Goal: Transaction & Acquisition: Purchase product/service

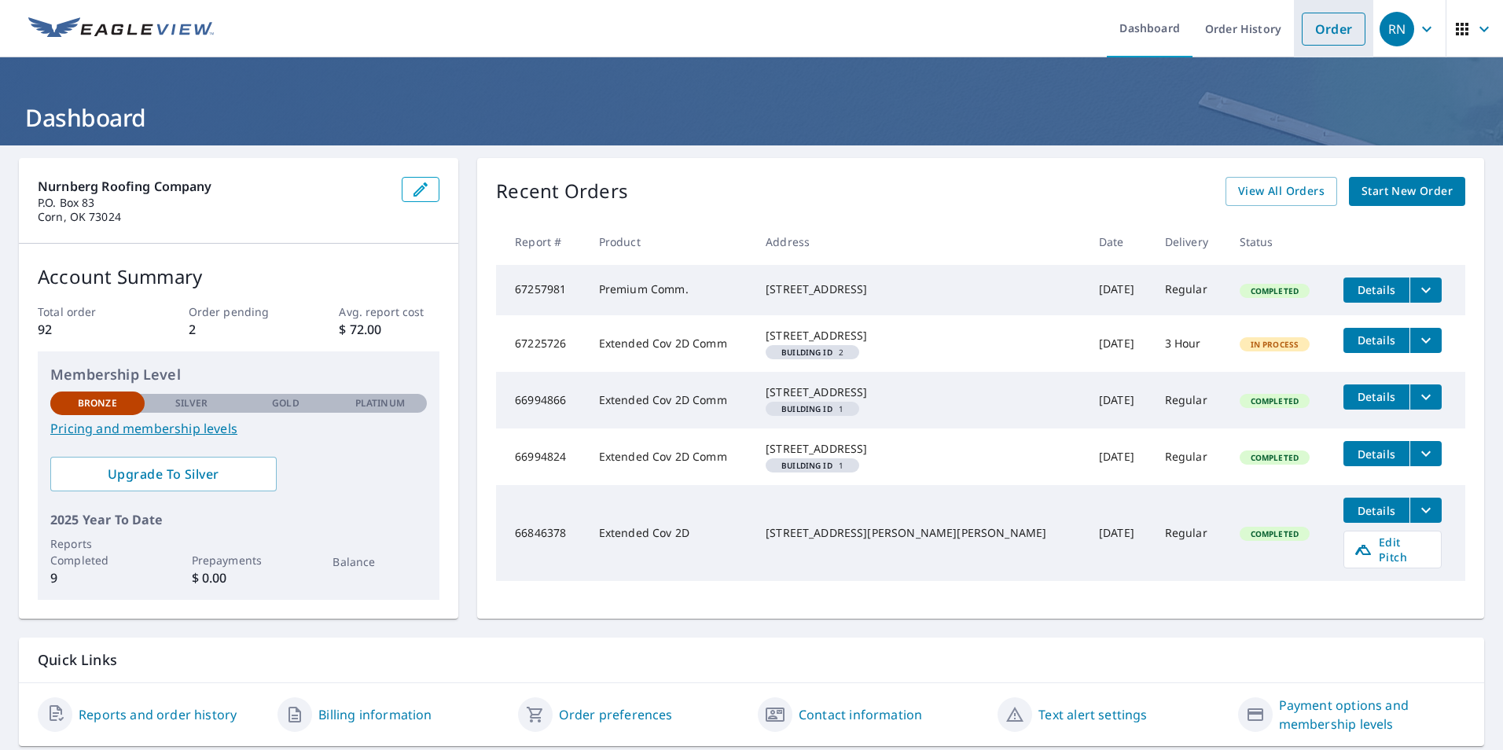
click at [1320, 29] on link "Order" at bounding box center [1333, 29] width 64 height 33
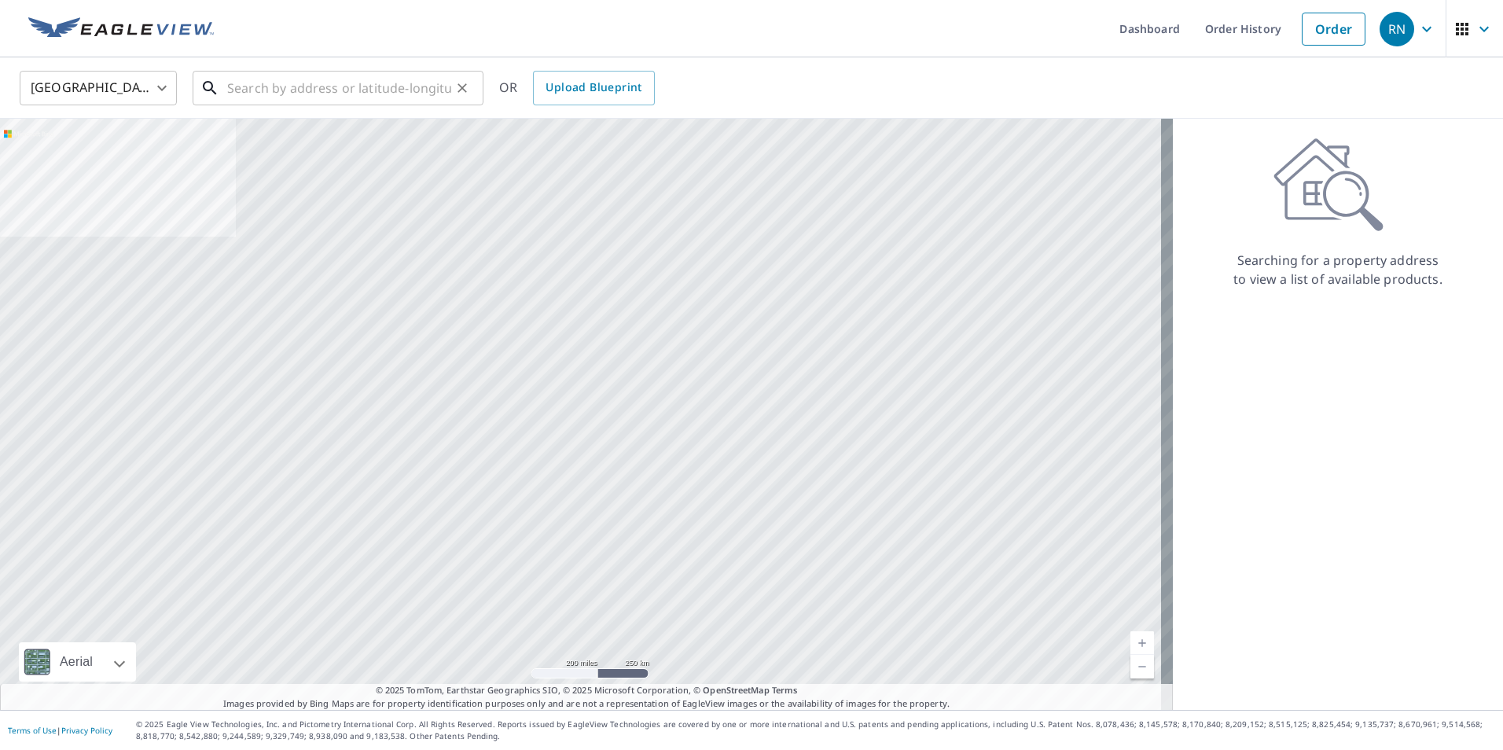
click at [292, 86] on input "text" at bounding box center [339, 88] width 224 height 44
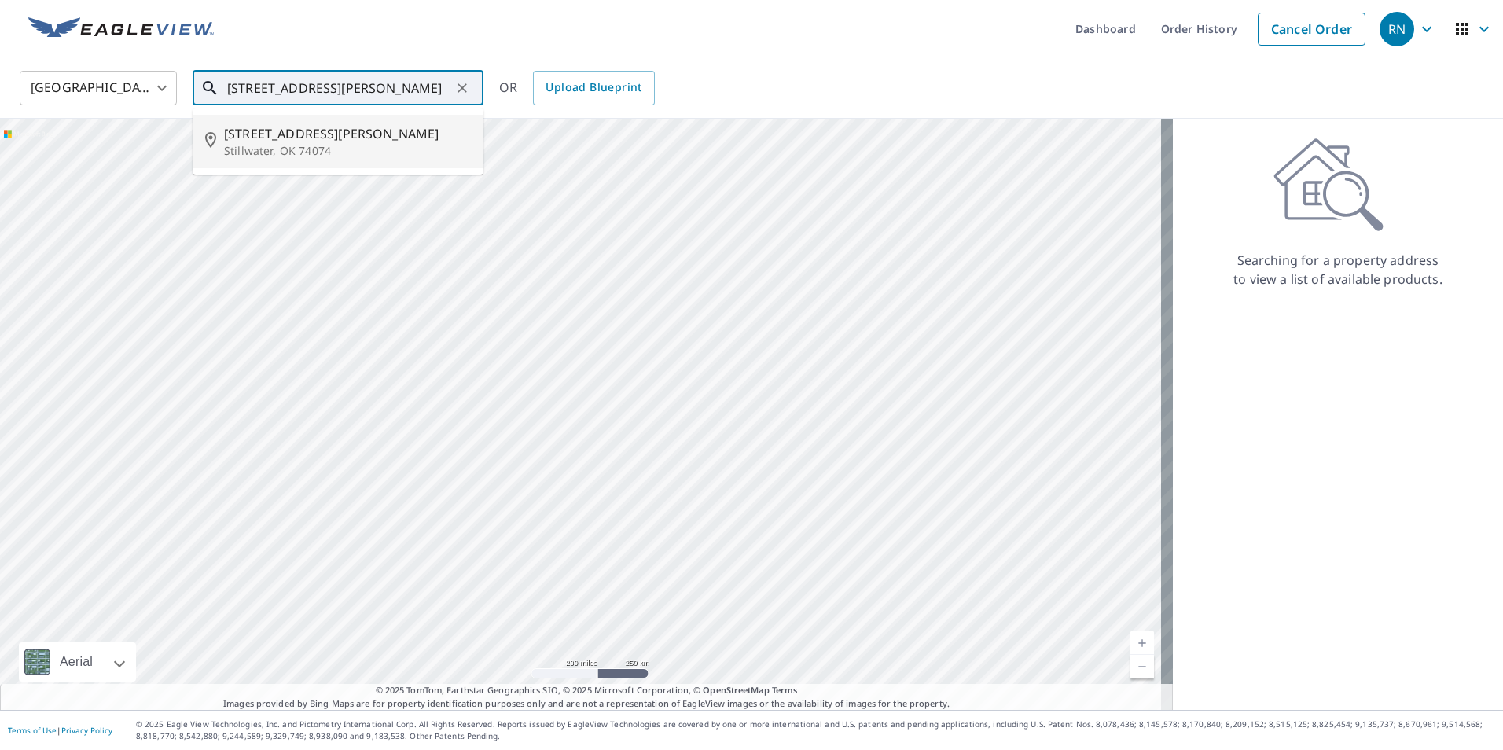
click at [265, 139] on span "4705 S Perkins Rd" at bounding box center [347, 133] width 247 height 19
type input "4705 S Perkins Rd Stillwater, OK 74074"
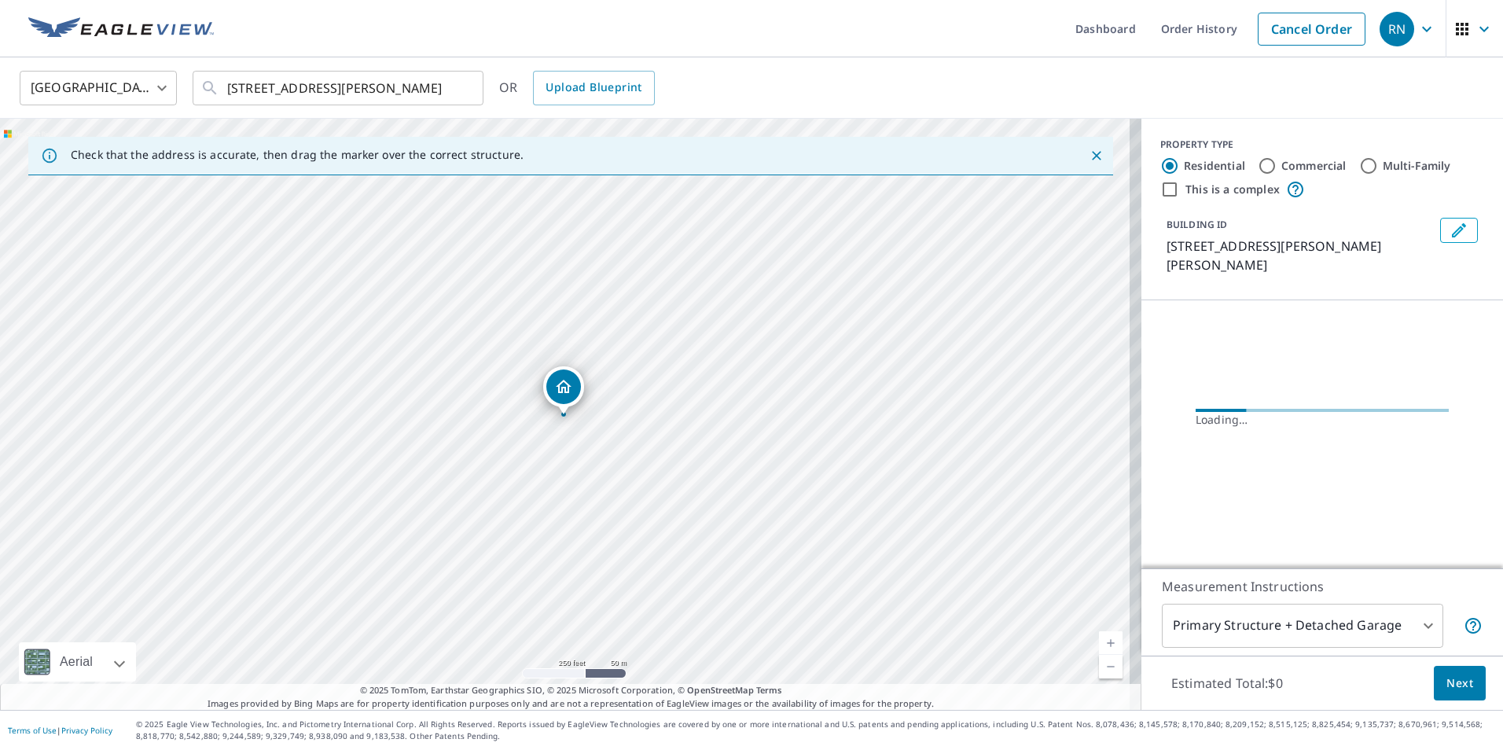
drag, startPoint x: 585, startPoint y: 391, endPoint x: 567, endPoint y: 394, distance: 17.6
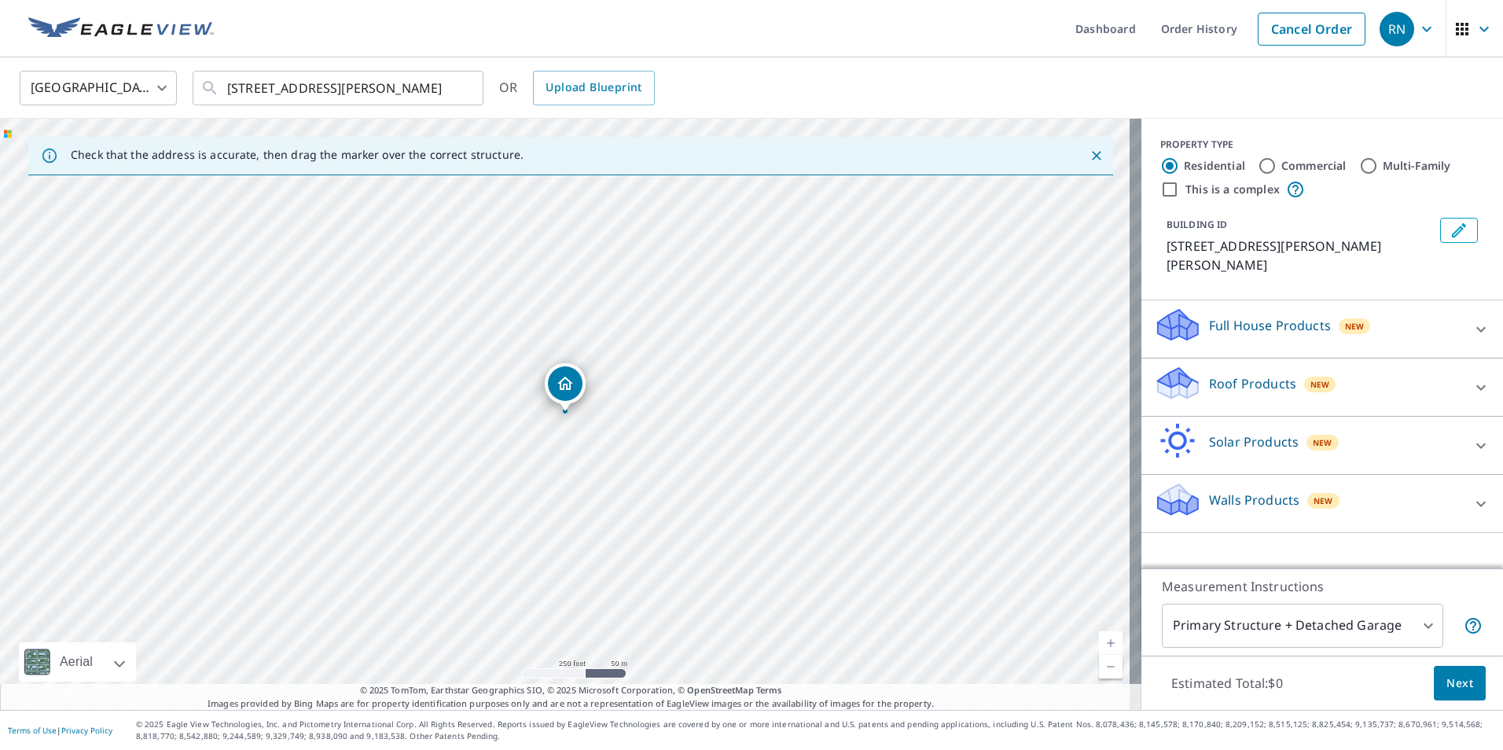
click at [1257, 163] on input "Commercial" at bounding box center [1266, 165] width 19 height 19
radio input "true"
type input "4"
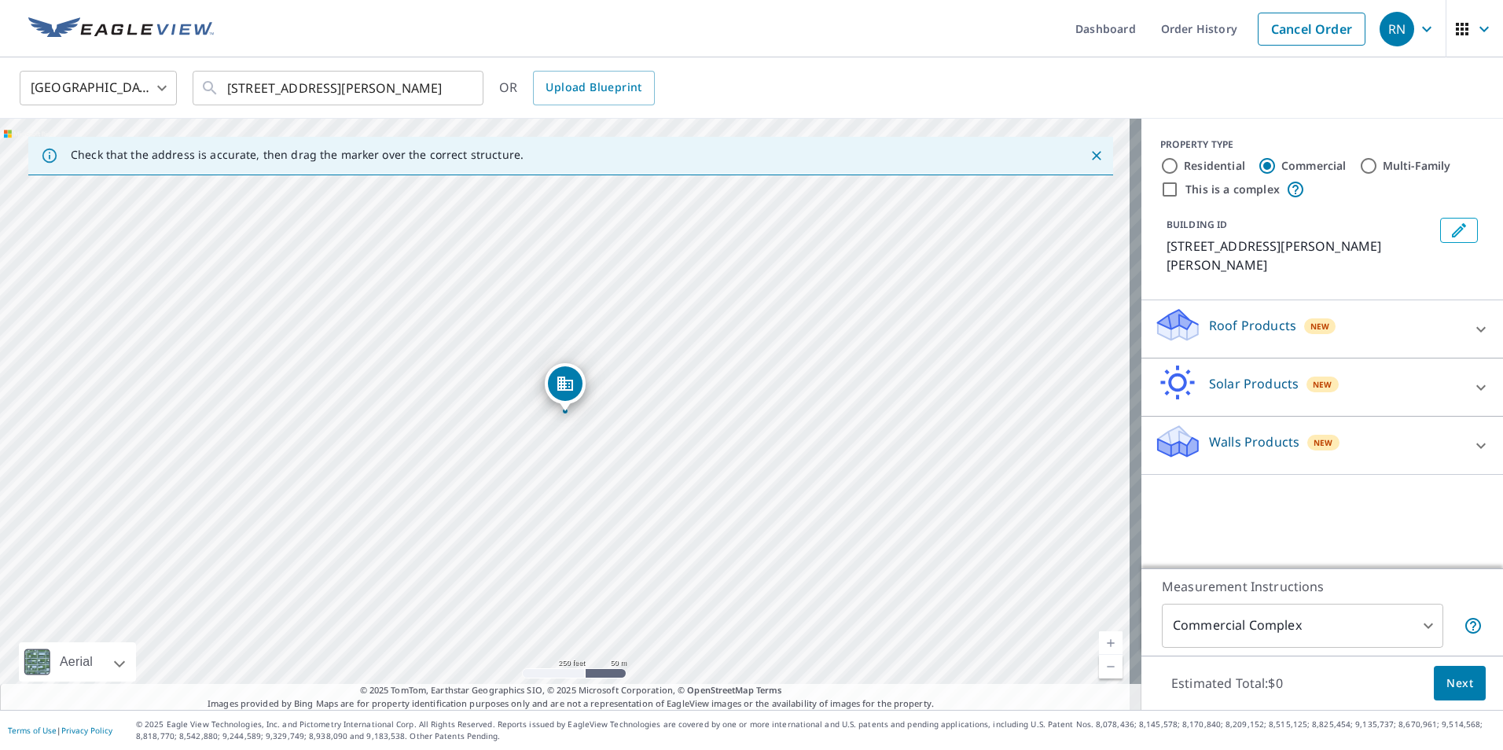
click at [1471, 320] on icon at bounding box center [1480, 329] width 19 height 19
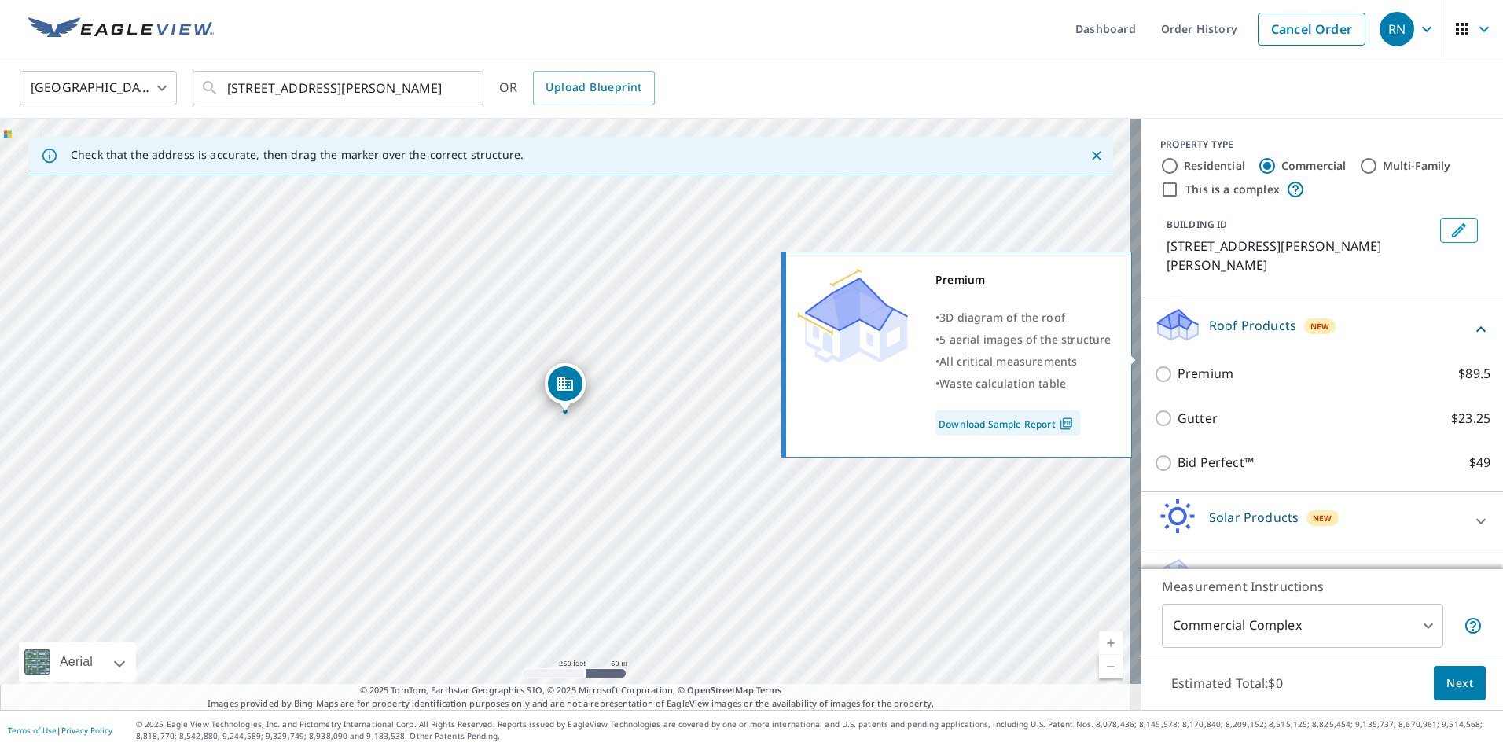
click at [1154, 365] on input "Premium $89.5" at bounding box center [1166, 374] width 24 height 19
checkbox input "true"
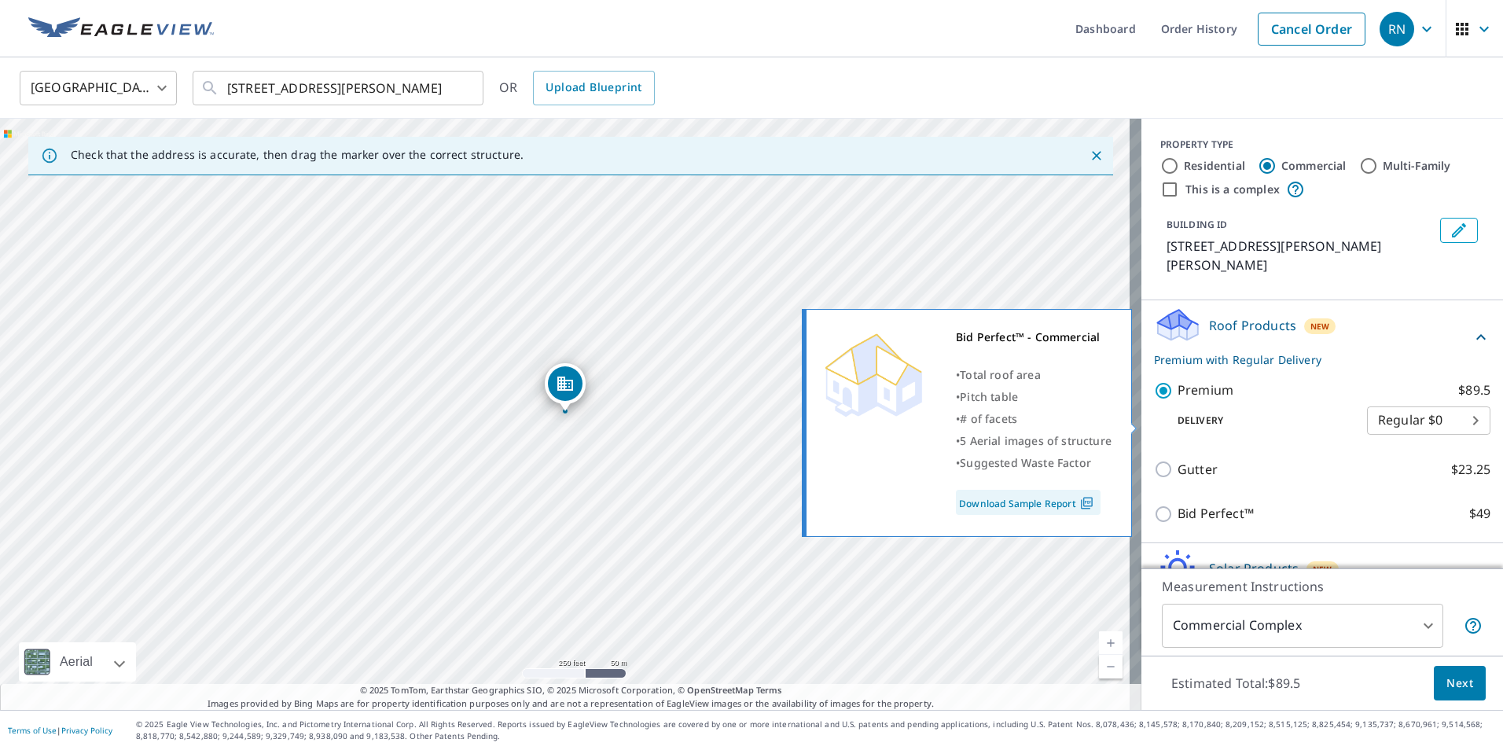
scroll to position [72, 0]
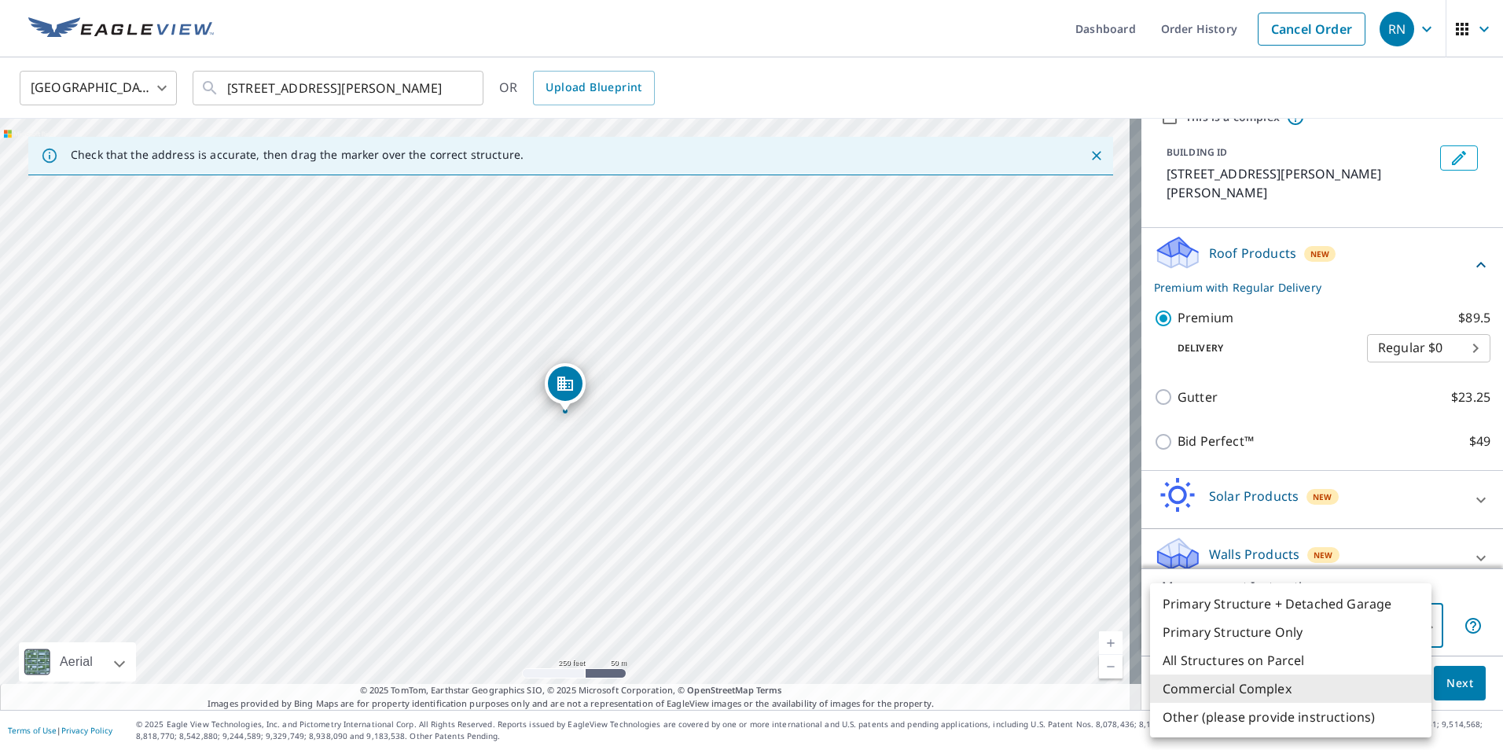
click at [1412, 625] on body "RN RN Dashboard Order History Cancel Order RN United States US ​ 4705 S Perkins…" at bounding box center [751, 375] width 1503 height 750
click at [1296, 629] on li "Primary Structure Only" at bounding box center [1290, 632] width 281 height 28
type input "2"
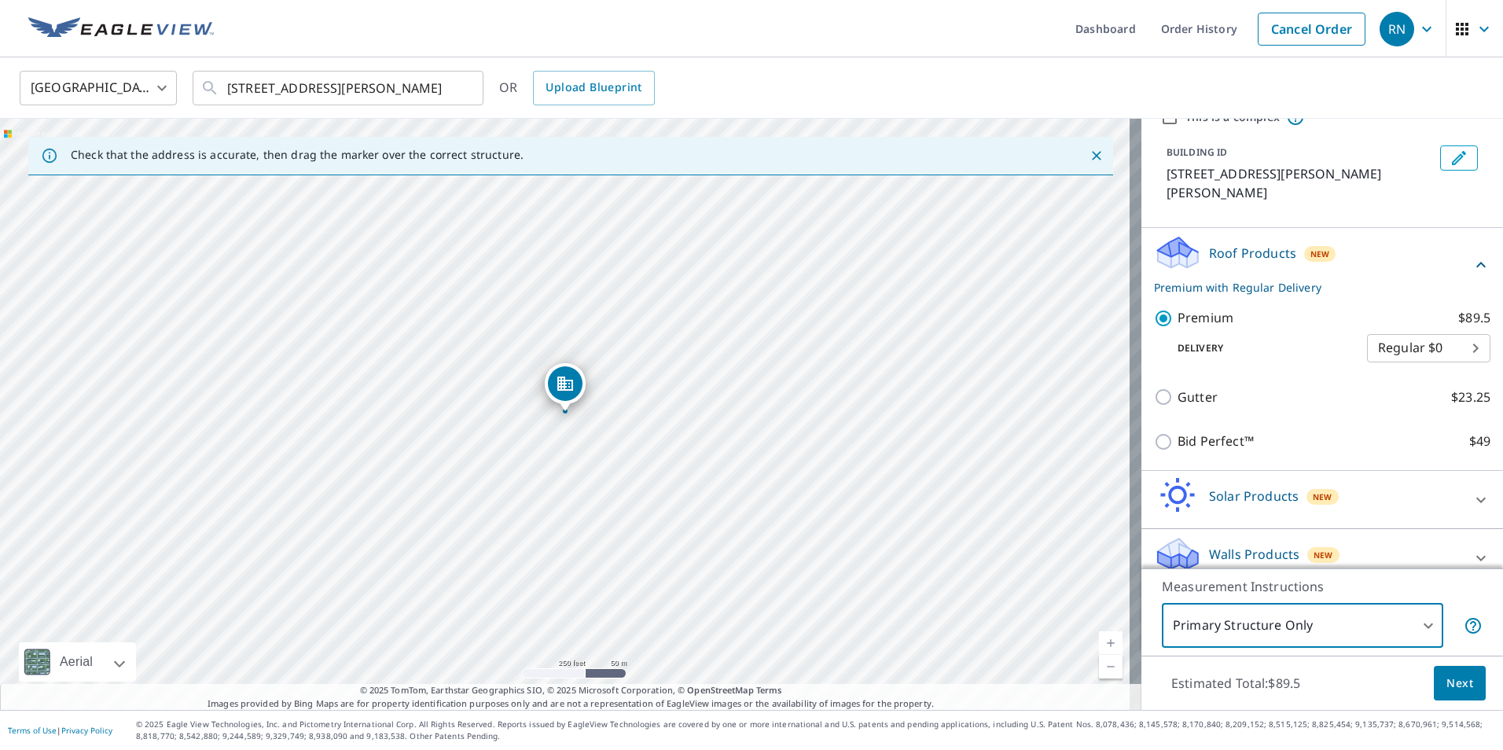
click at [1446, 686] on span "Next" at bounding box center [1459, 683] width 27 height 20
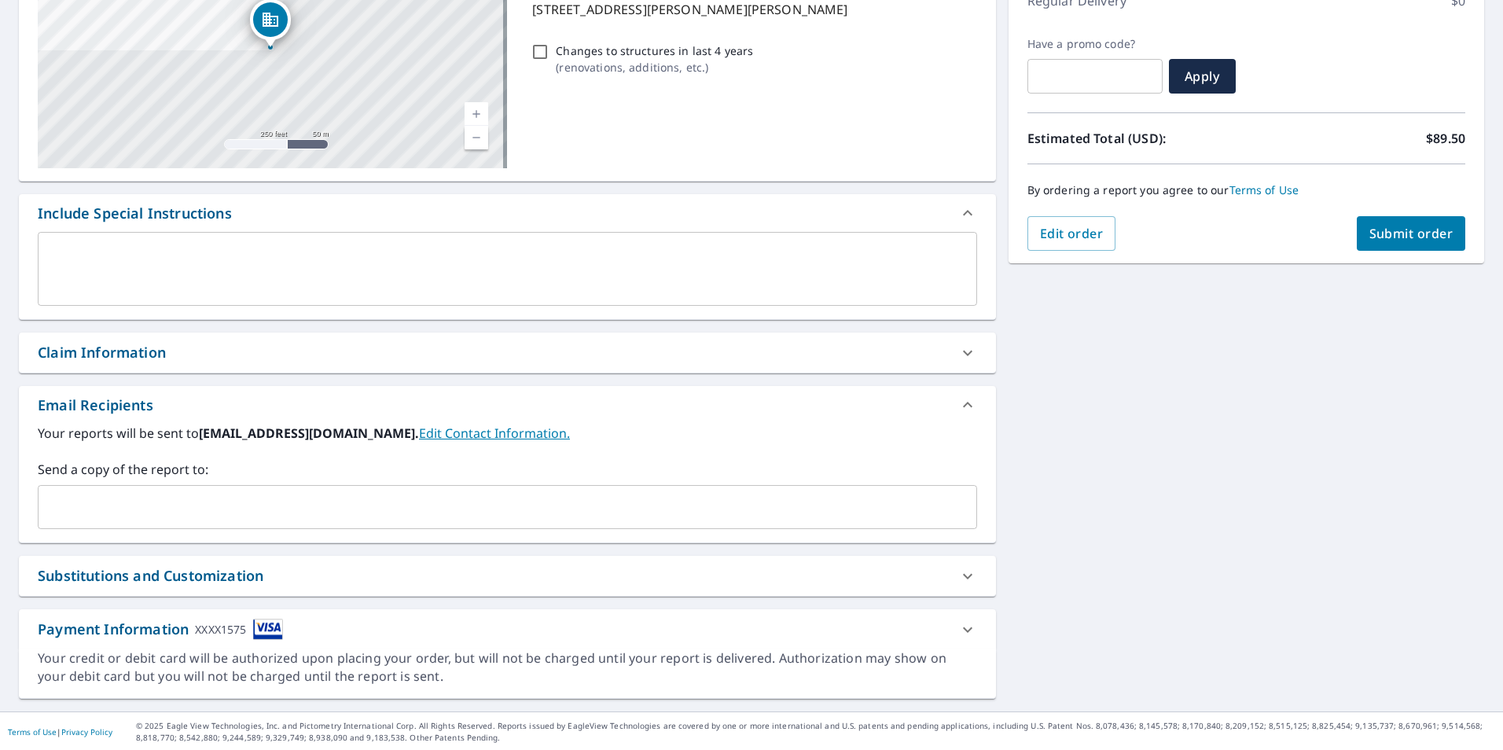
scroll to position [240, 0]
click at [192, 576] on div "Substitutions and Customization" at bounding box center [151, 573] width 226 height 21
checkbox input "true"
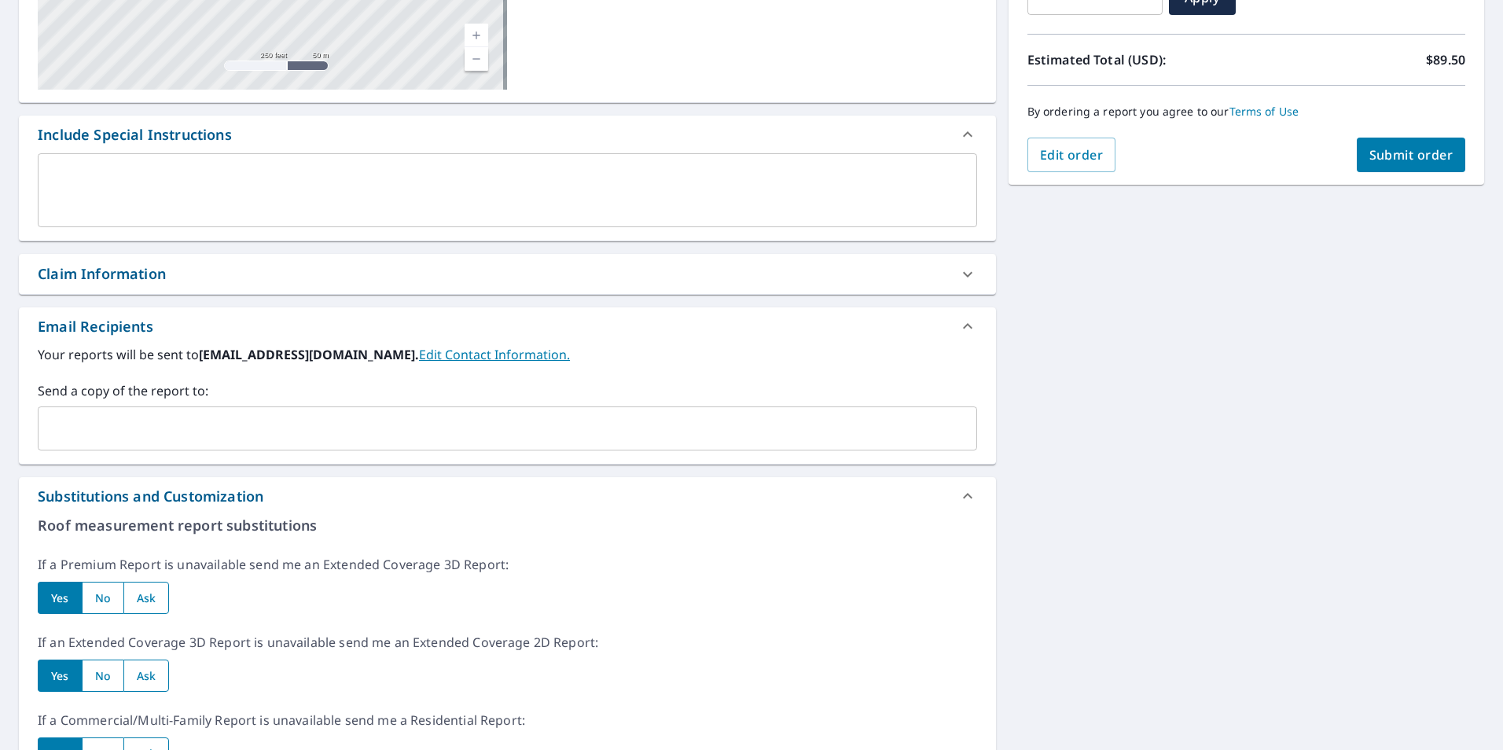
scroll to position [633, 0]
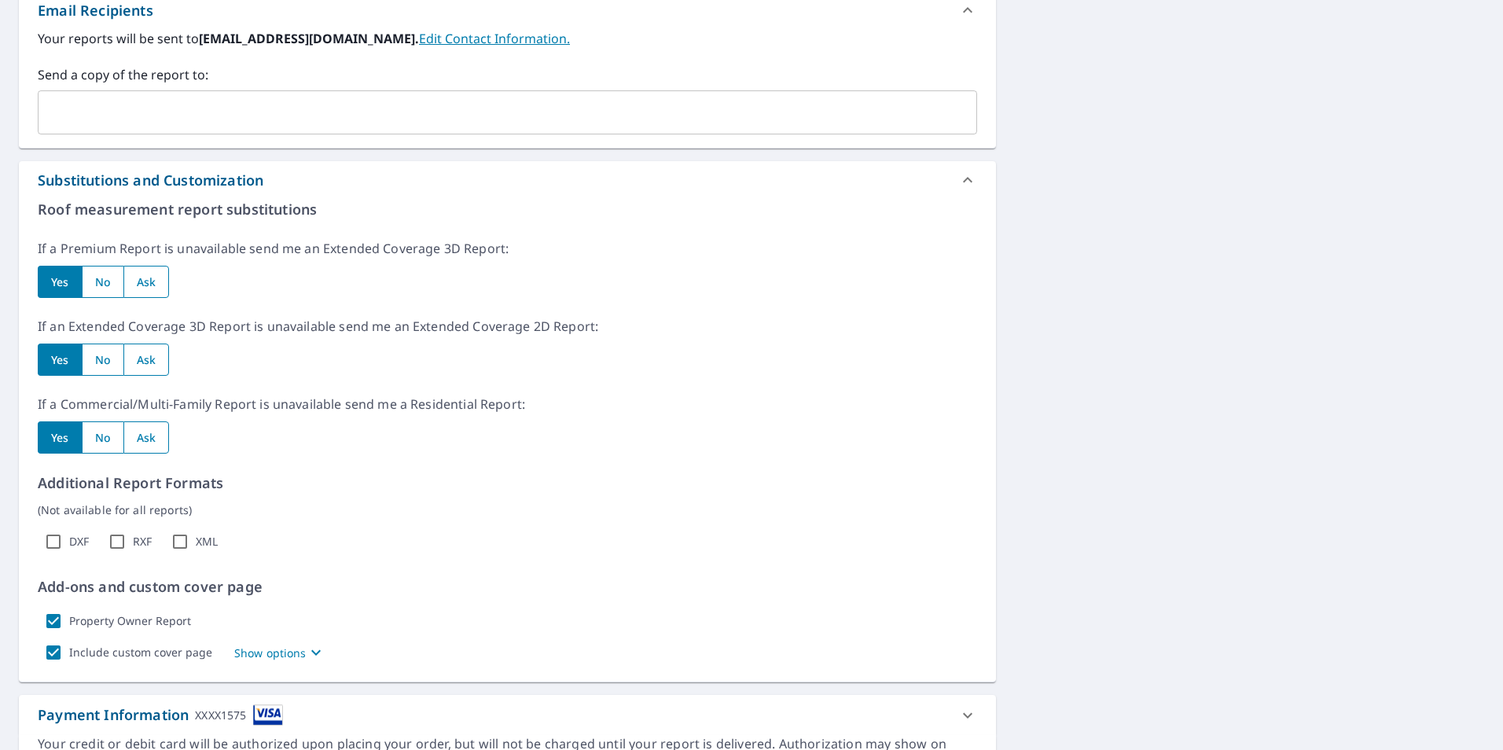
click at [101, 439] on input "radio" at bounding box center [103, 437] width 42 height 32
radio input "true"
checkbox input "true"
click at [56, 621] on input "Property Owner Report" at bounding box center [53, 620] width 31 height 31
checkbox input "false"
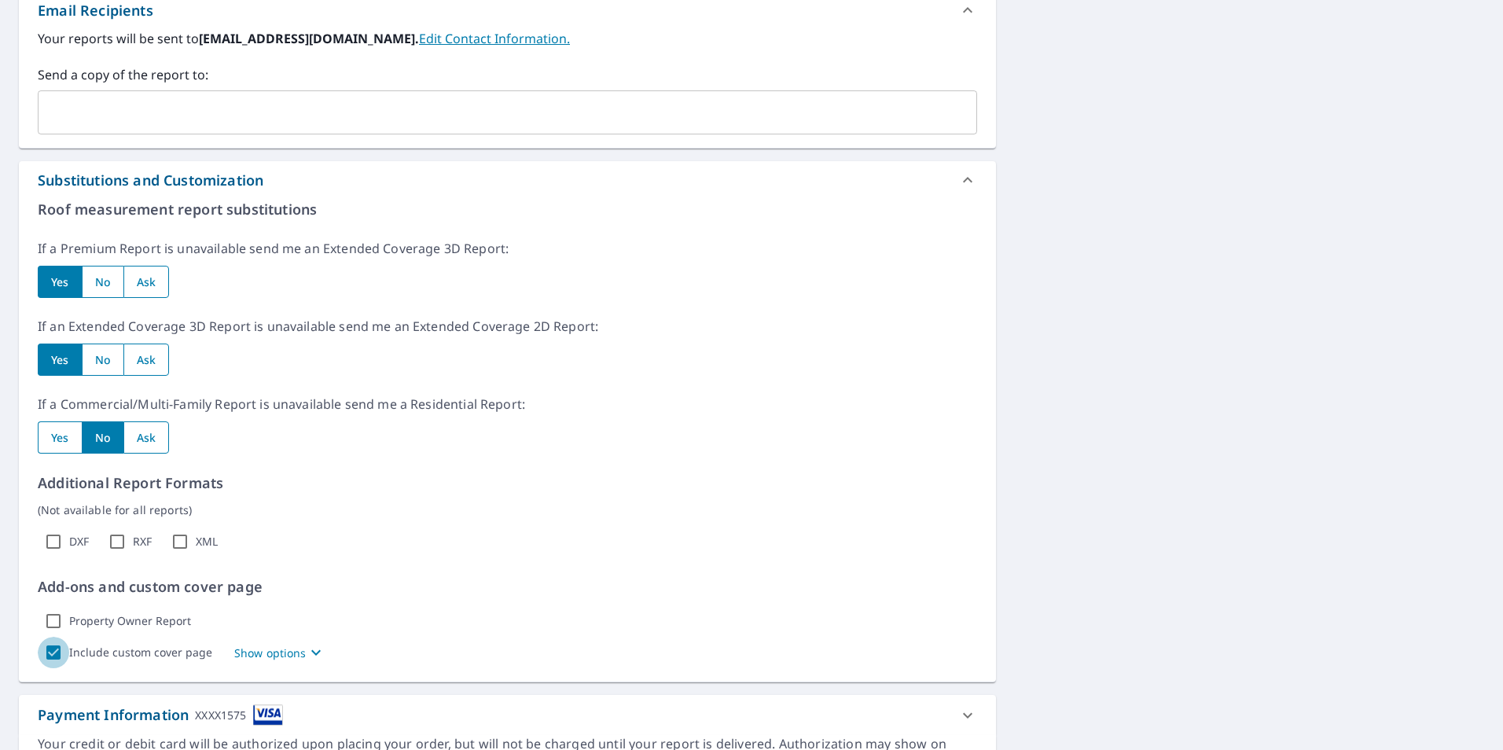
click at [52, 652] on input "Include custom cover page" at bounding box center [53, 652] width 31 height 31
checkbox input "false"
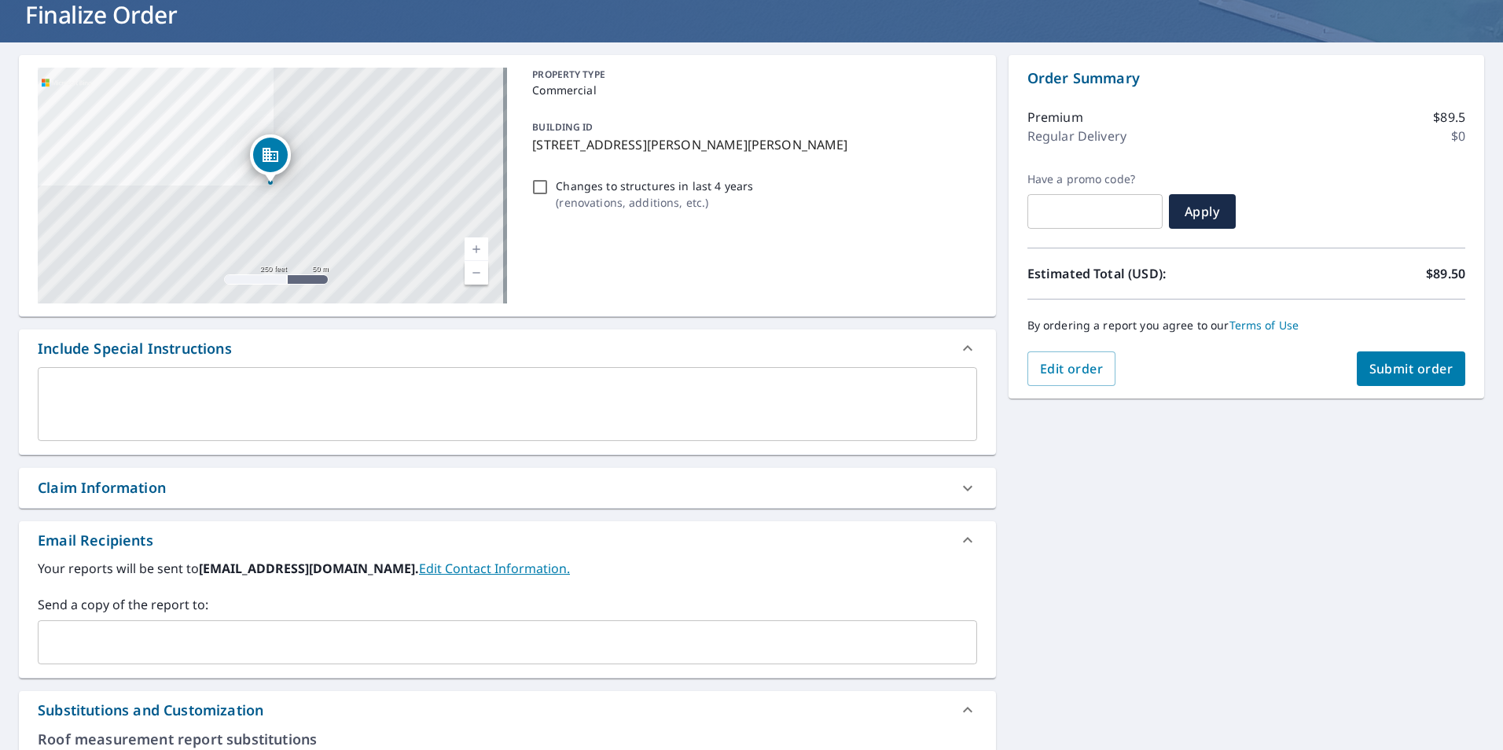
scroll to position [0, 0]
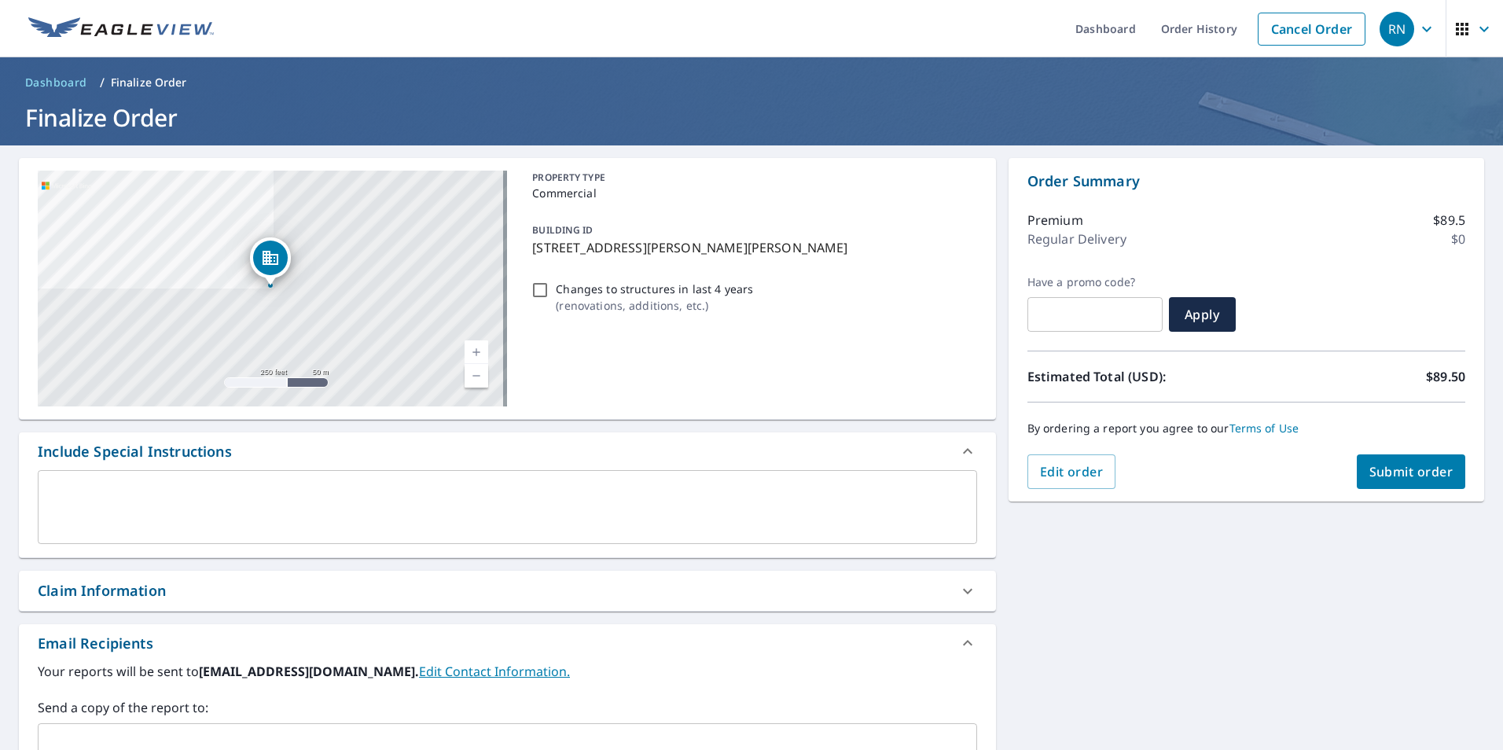
click at [1393, 467] on span "Submit order" at bounding box center [1411, 471] width 84 height 17
